Goal: Navigation & Orientation: Find specific page/section

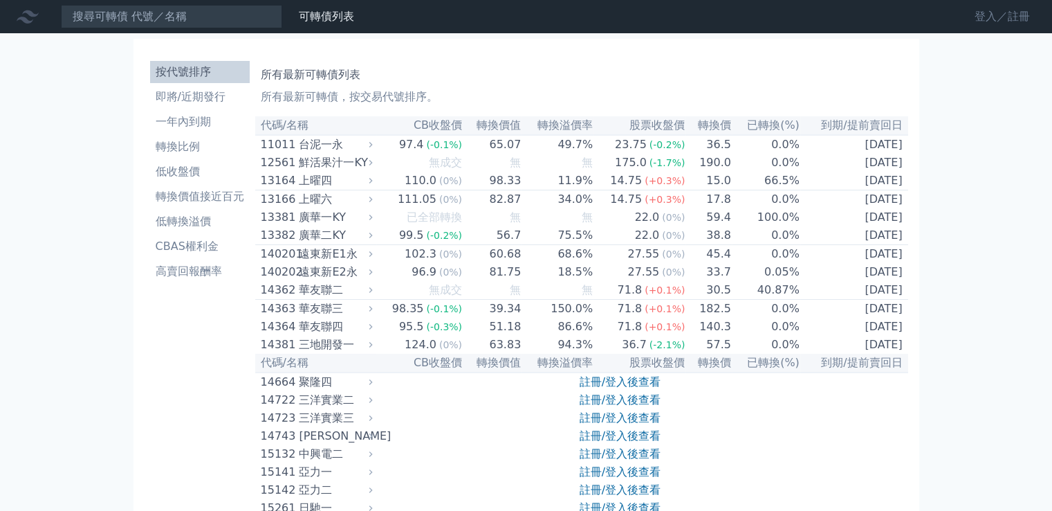
click at [1022, 19] on link "登入／註冊" at bounding box center [1002, 17] width 77 height 22
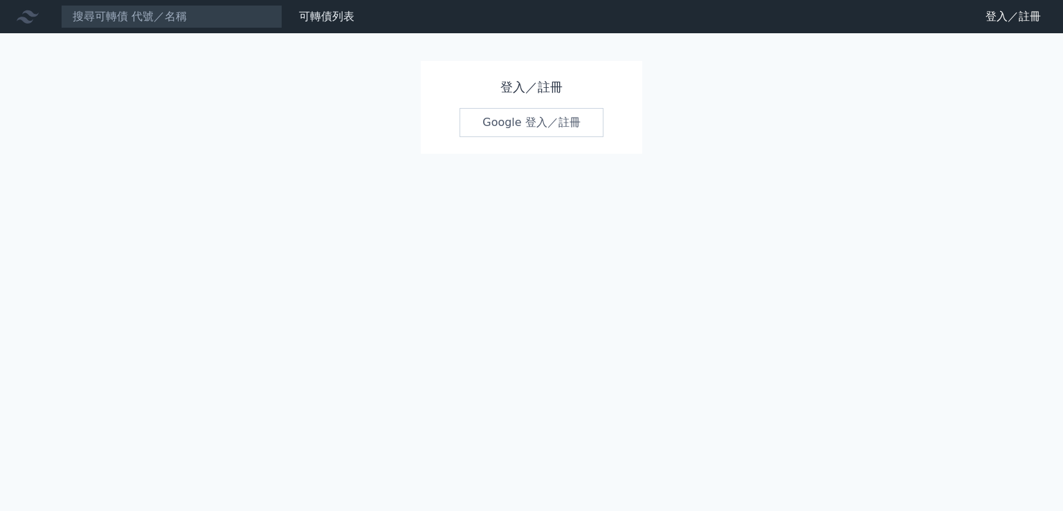
click at [0, 0] on link "財務數據" at bounding box center [0, 0] width 0 height 0
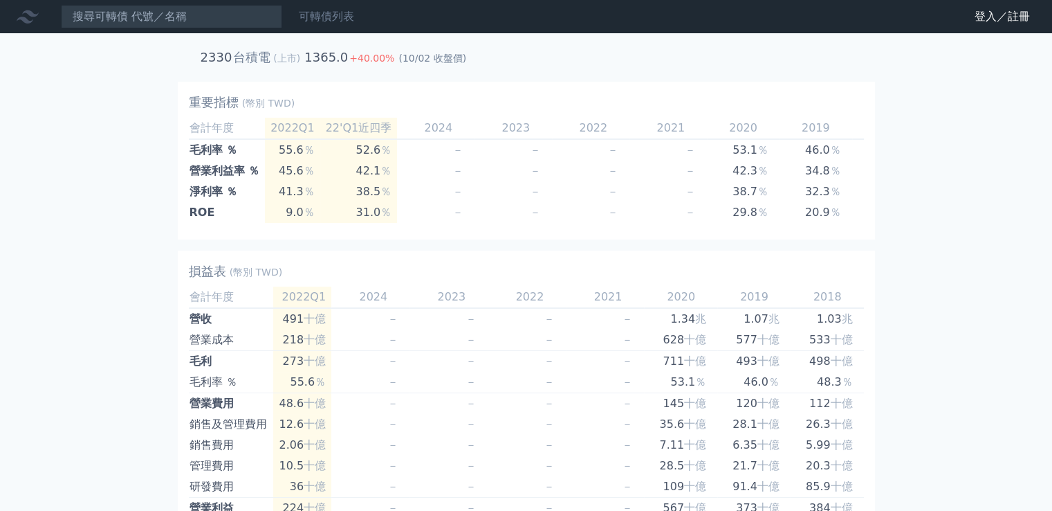
click at [340, 20] on link "可轉債列表" at bounding box center [326, 16] width 55 height 13
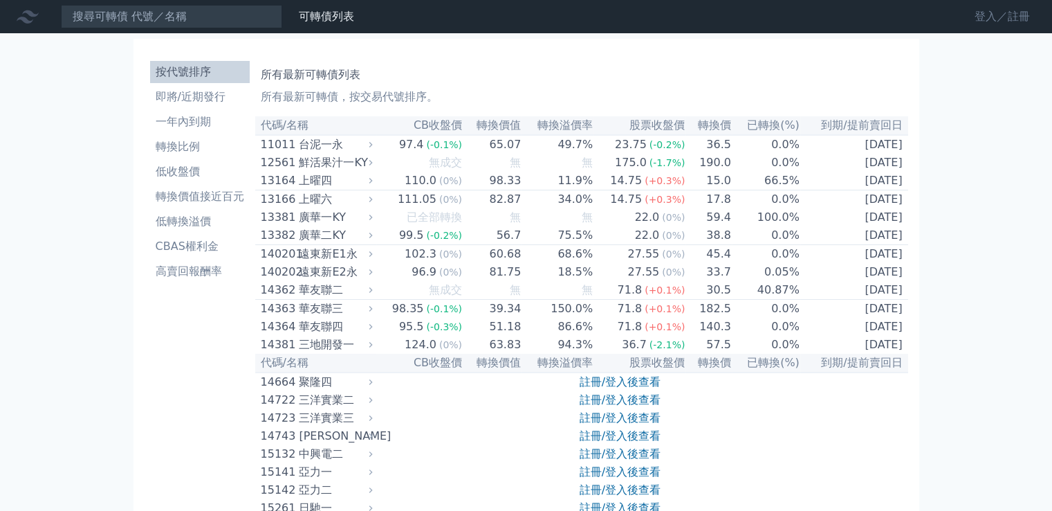
click at [1013, 20] on link "登入／註冊" at bounding box center [1002, 17] width 77 height 22
